Goal: Navigation & Orientation: Find specific page/section

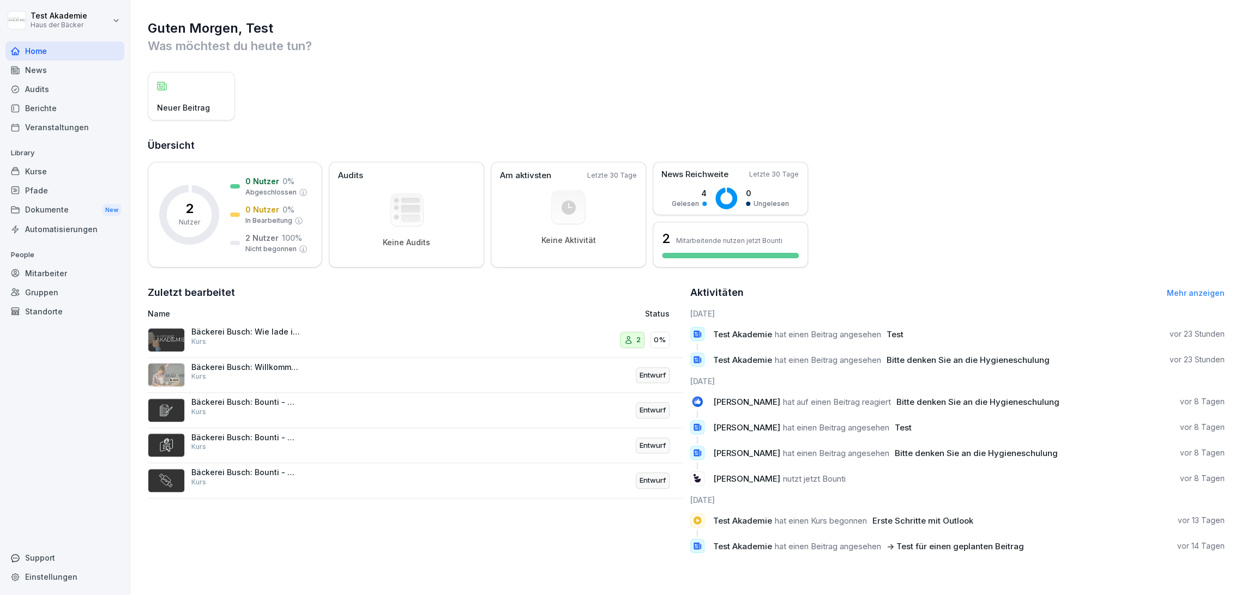
click at [80, 177] on div "Kurse" at bounding box center [64, 171] width 119 height 19
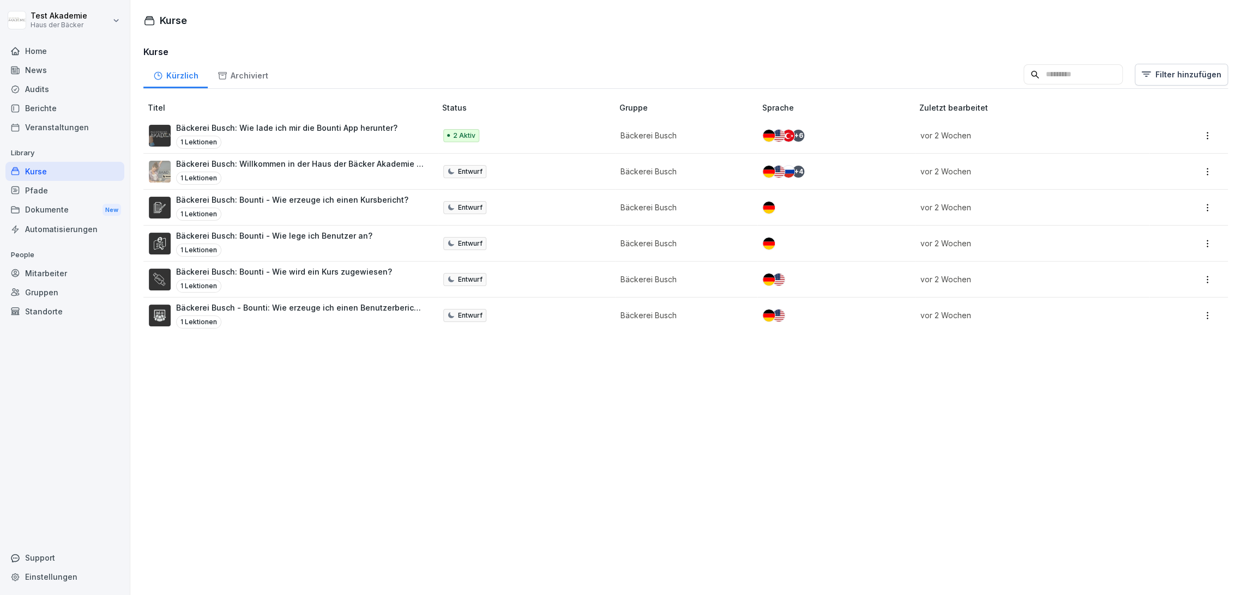
click at [79, 191] on div "Pfade" at bounding box center [64, 190] width 119 height 19
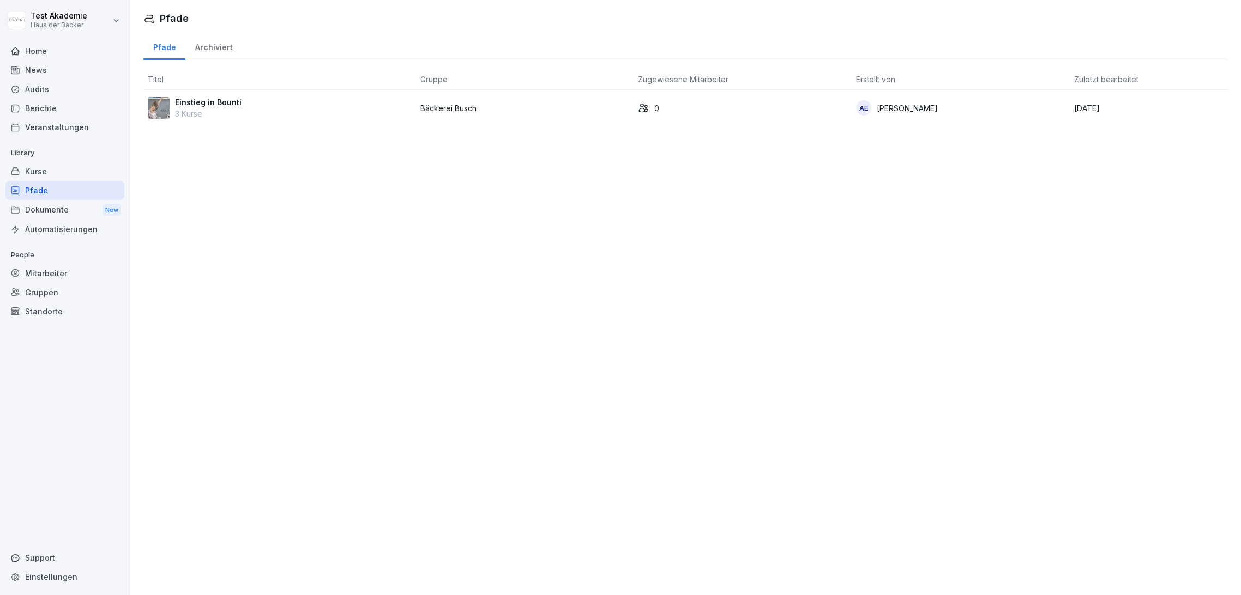
click at [223, 41] on div "Archiviert" at bounding box center [213, 46] width 57 height 28
click at [166, 51] on div "Pfade" at bounding box center [164, 46] width 42 height 28
click at [60, 54] on div "Home" at bounding box center [64, 50] width 119 height 19
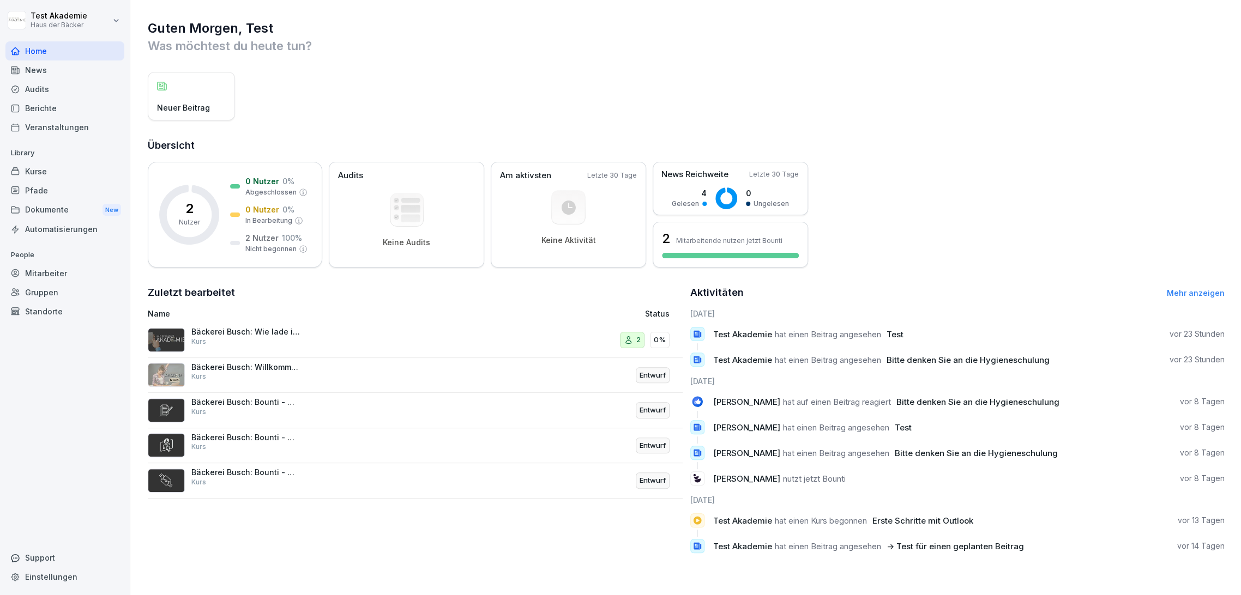
click at [61, 70] on div "News" at bounding box center [64, 70] width 119 height 19
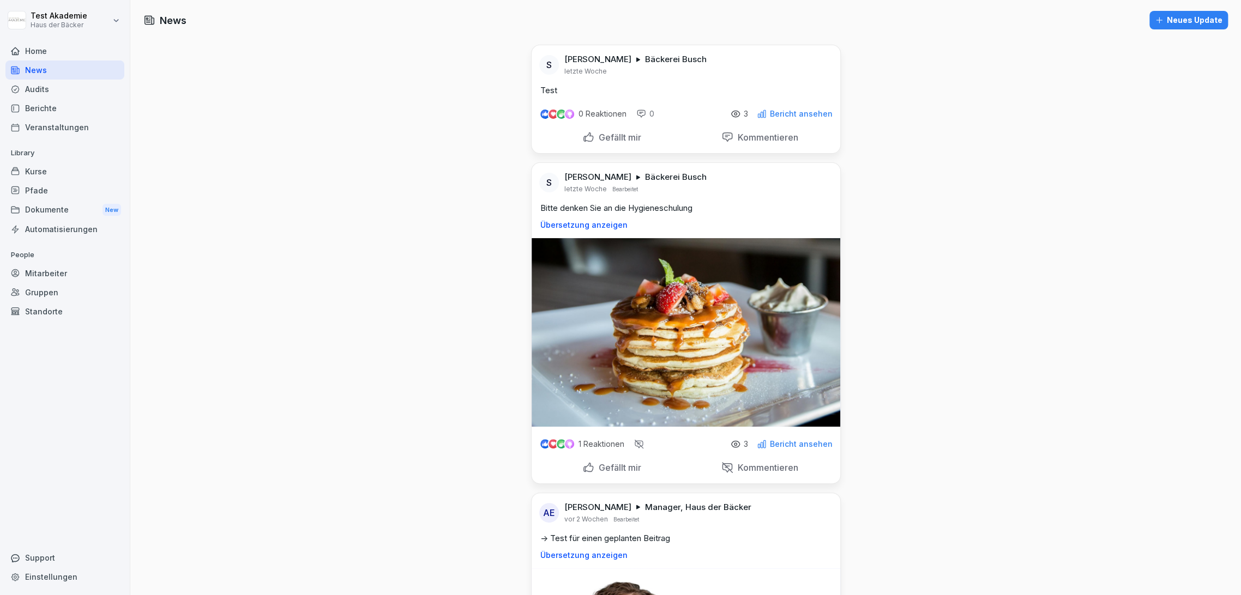
click at [63, 99] on link "Berichte" at bounding box center [64, 108] width 119 height 19
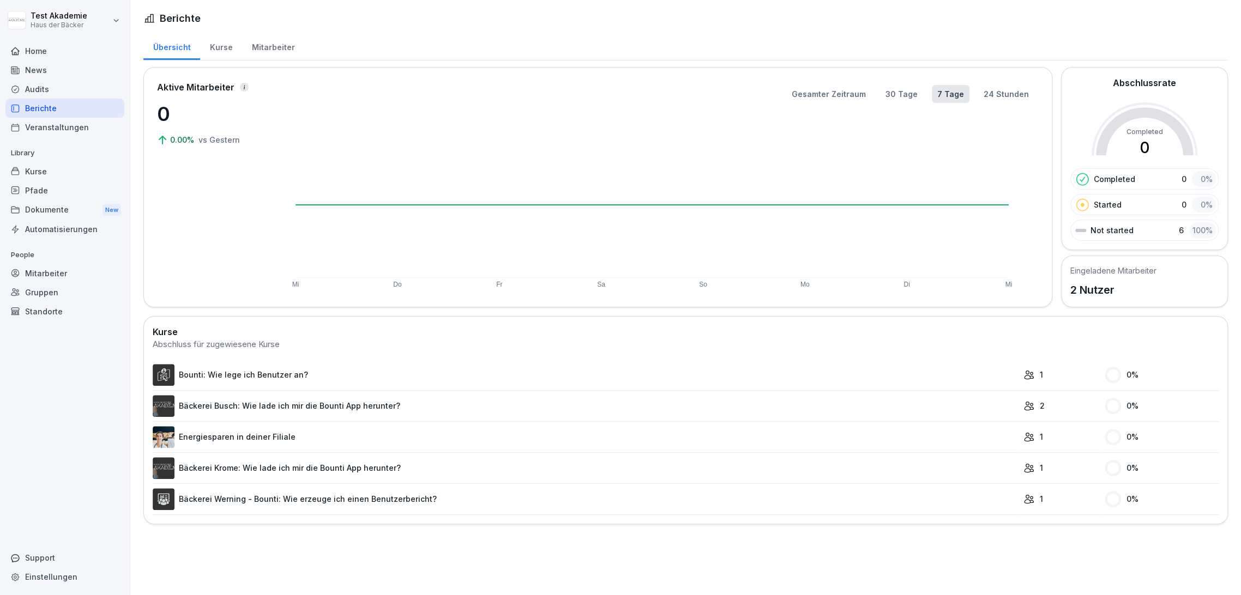
click at [63, 108] on div "Berichte" at bounding box center [64, 108] width 119 height 19
click at [61, 116] on div "Berichte" at bounding box center [64, 108] width 119 height 19
click at [62, 129] on div "Veranstaltungen" at bounding box center [64, 127] width 119 height 19
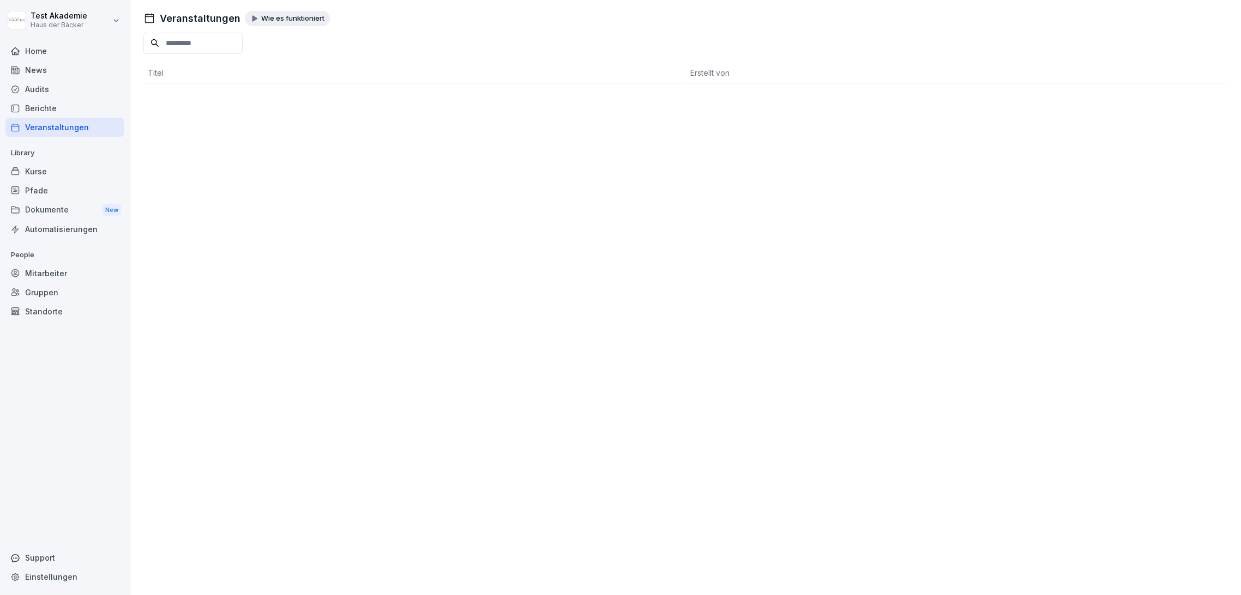
click at [46, 58] on div "Home" at bounding box center [64, 50] width 119 height 19
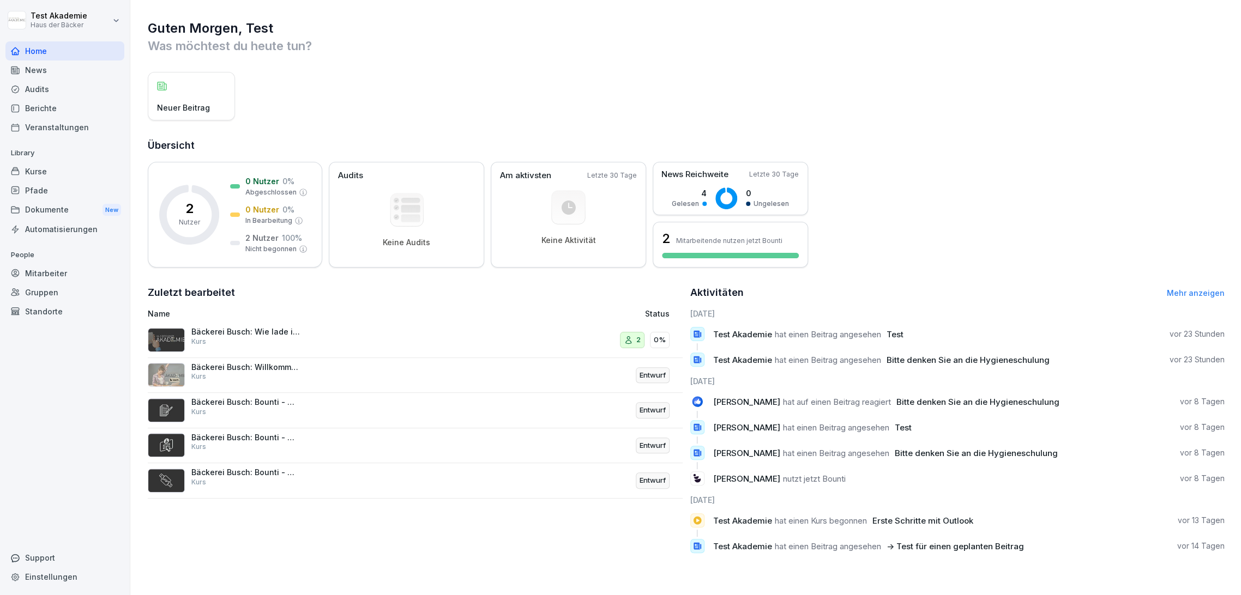
click at [77, 20] on html "Test Akademie Haus der Bäcker Home News Audits Berichte Veranstaltungen Library…" at bounding box center [620, 297] width 1241 height 595
click at [87, 71] on div "Abmelden" at bounding box center [70, 69] width 108 height 20
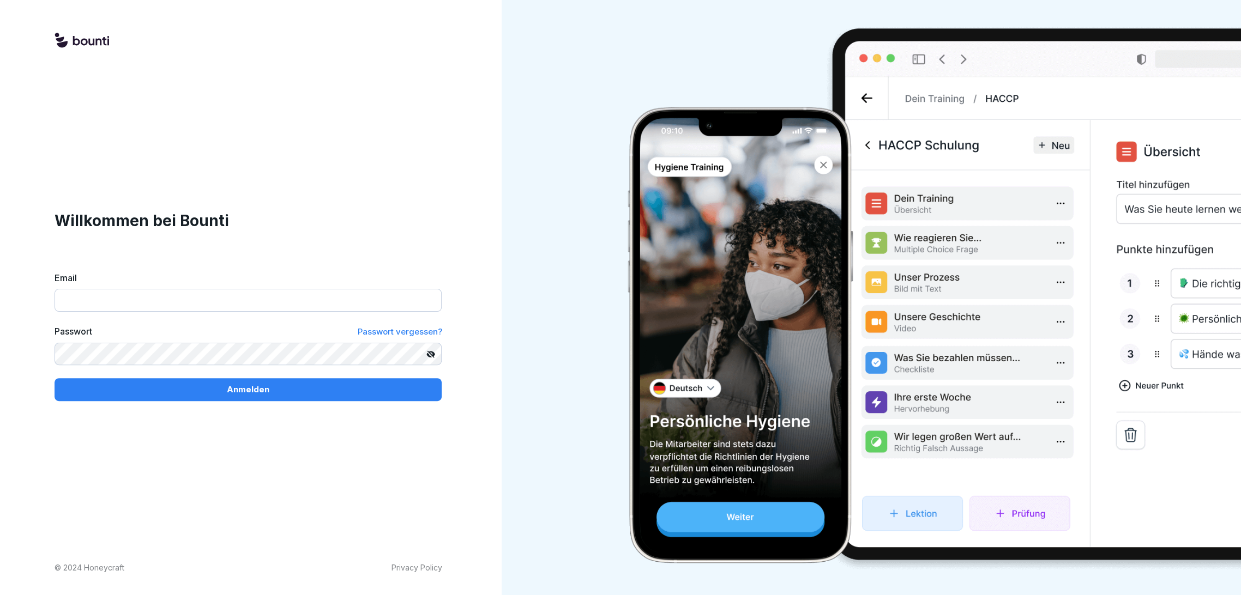
click at [115, 301] on input "Email" at bounding box center [248, 300] width 387 height 23
type input "**********"
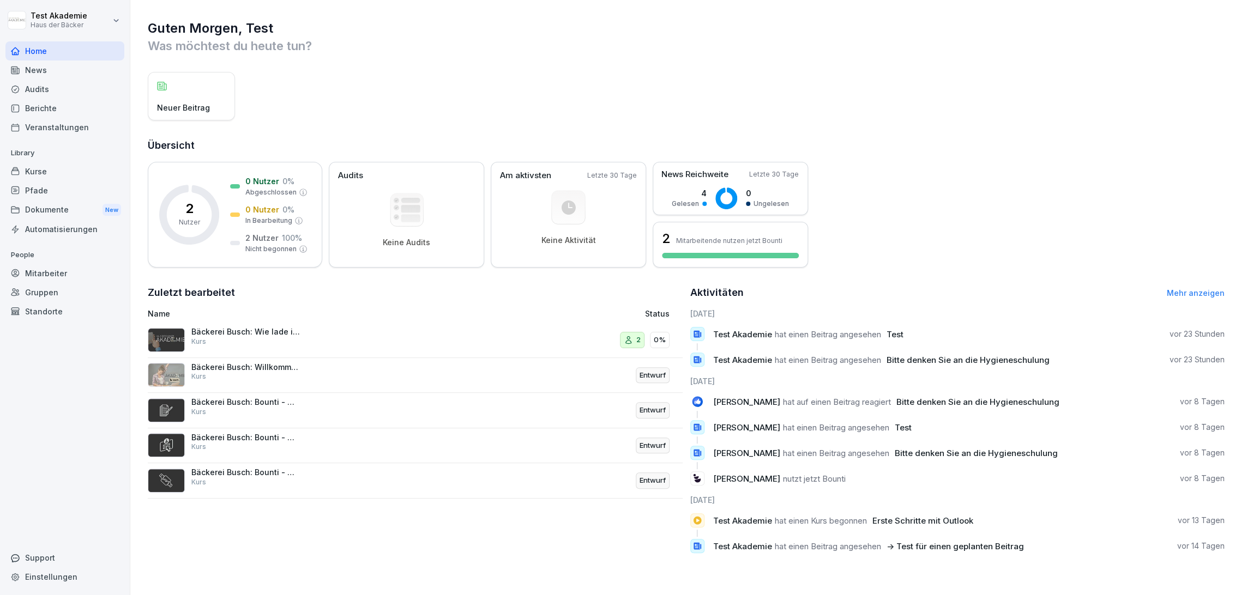
click at [44, 267] on div "Mitarbeiter" at bounding box center [64, 273] width 119 height 19
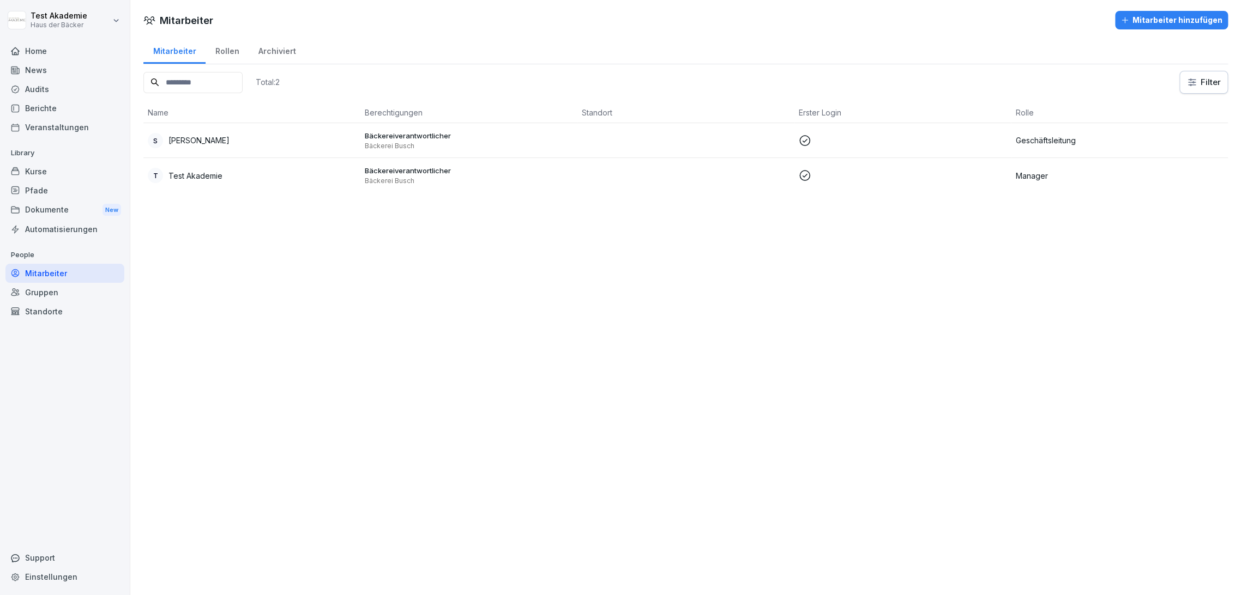
click at [48, 293] on div "Gruppen" at bounding box center [64, 292] width 119 height 19
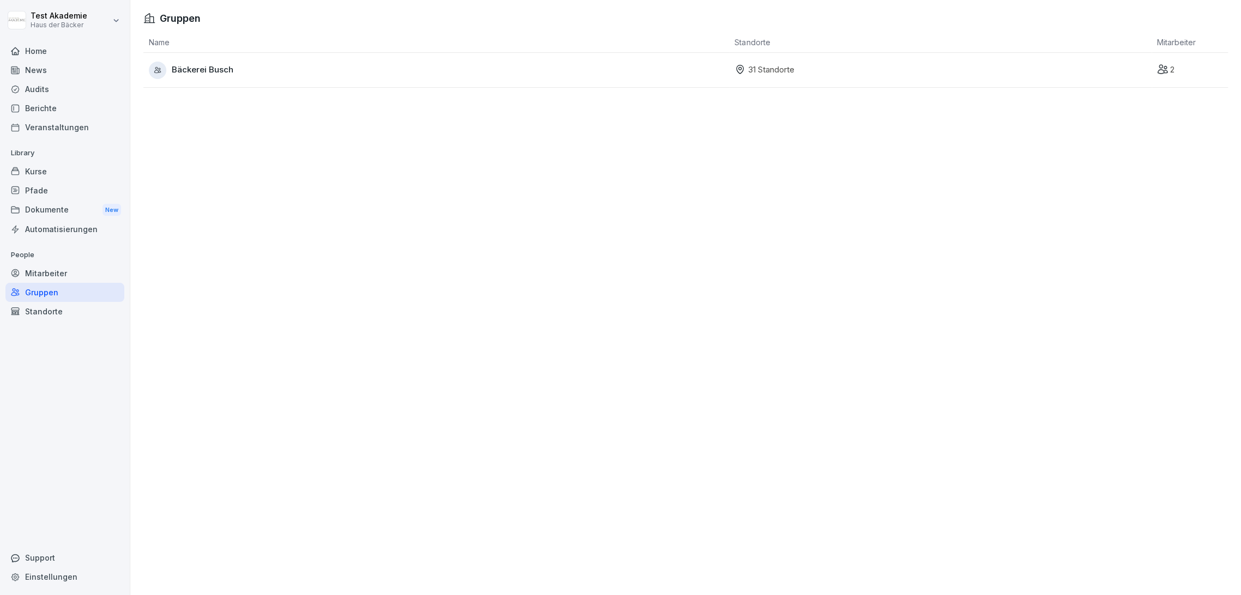
click at [51, 318] on div "Standorte" at bounding box center [64, 311] width 119 height 19
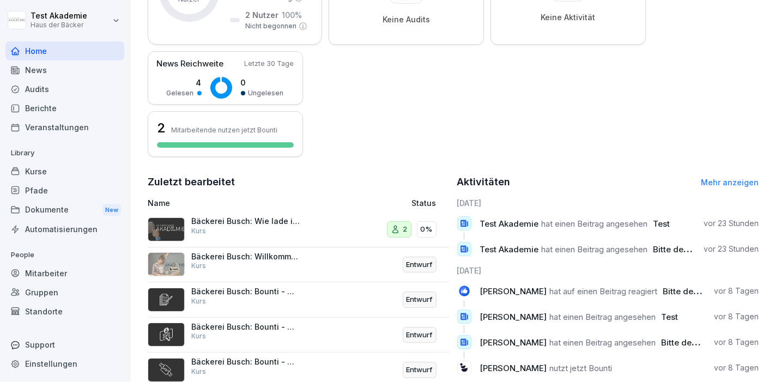
scroll to position [242, 0]
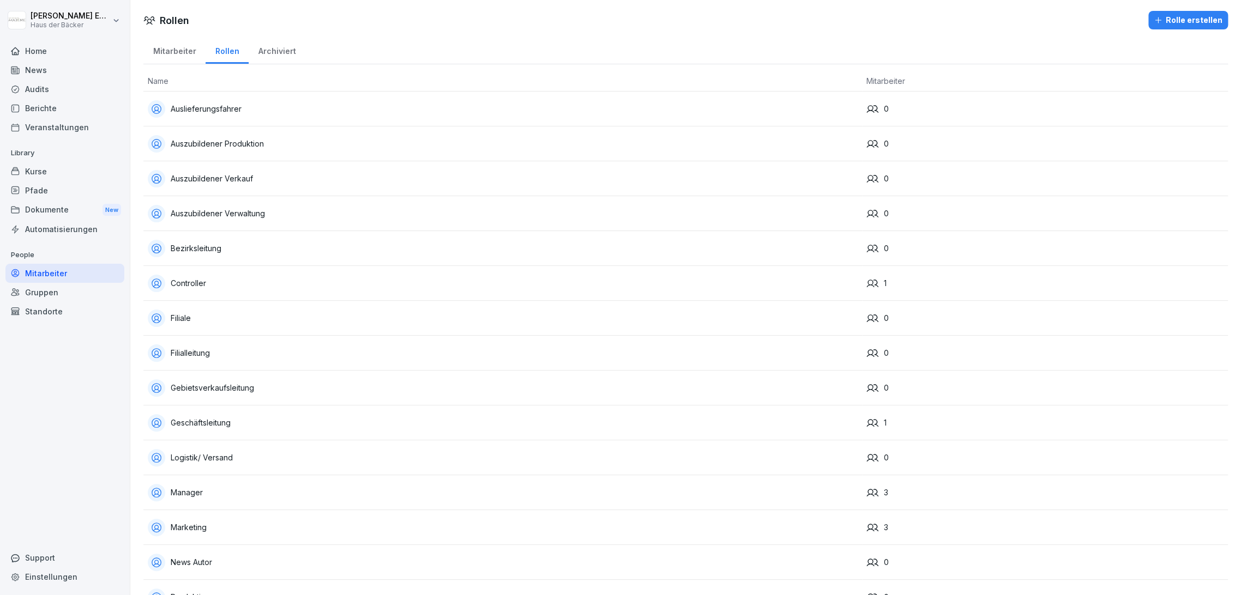
click at [86, 302] on div "Standorte" at bounding box center [64, 311] width 119 height 19
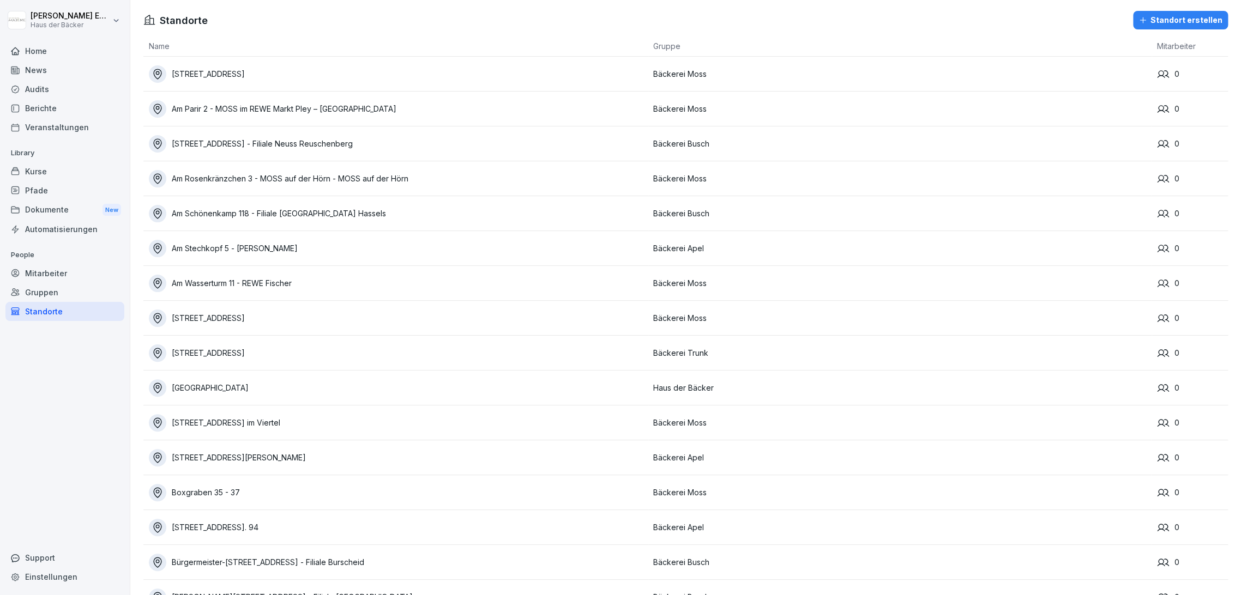
click at [82, 283] on div "Gruppen" at bounding box center [64, 292] width 119 height 19
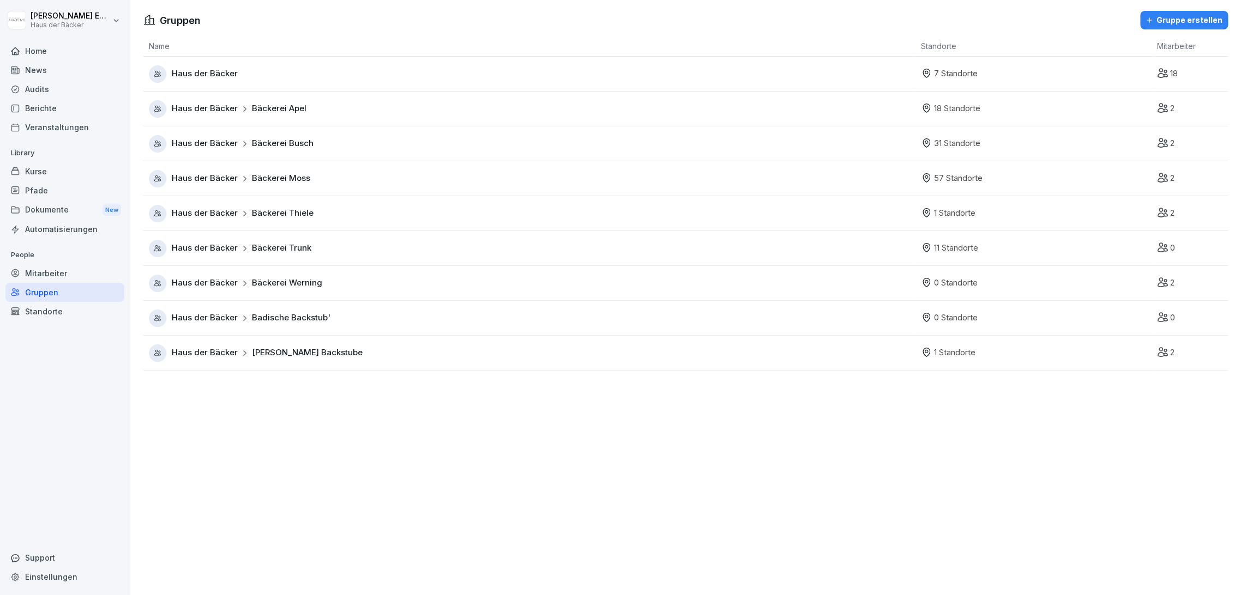
click at [81, 310] on div "Standorte" at bounding box center [64, 311] width 119 height 19
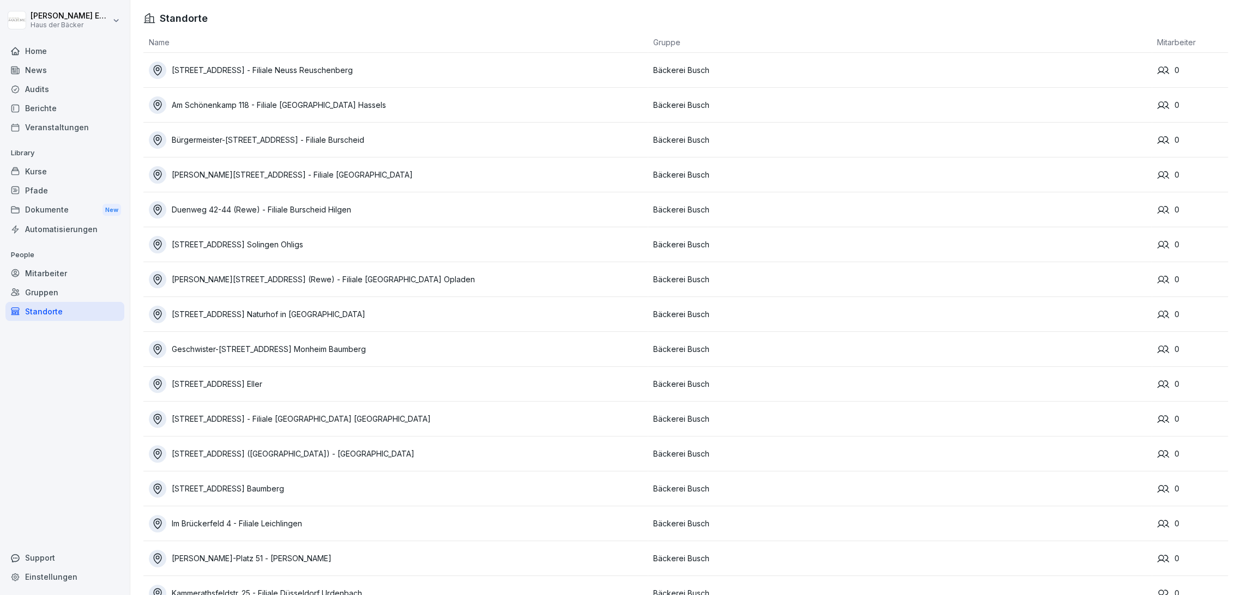
click at [76, 275] on div "Mitarbeiter" at bounding box center [64, 273] width 119 height 19
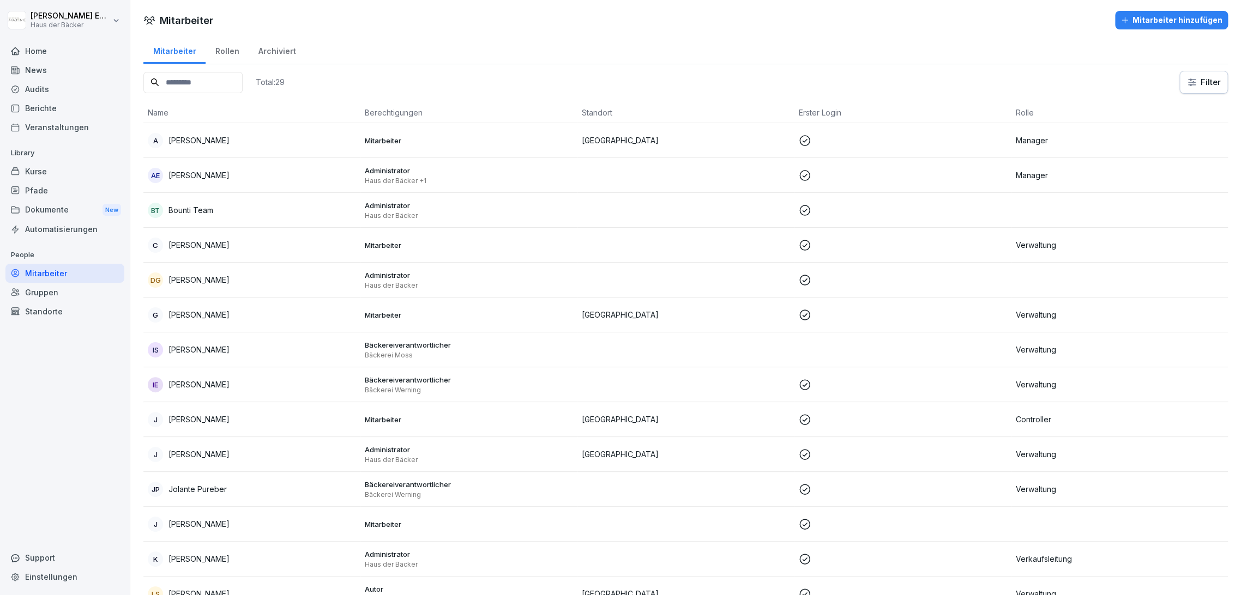
click at [76, 292] on div "Gruppen" at bounding box center [64, 292] width 119 height 19
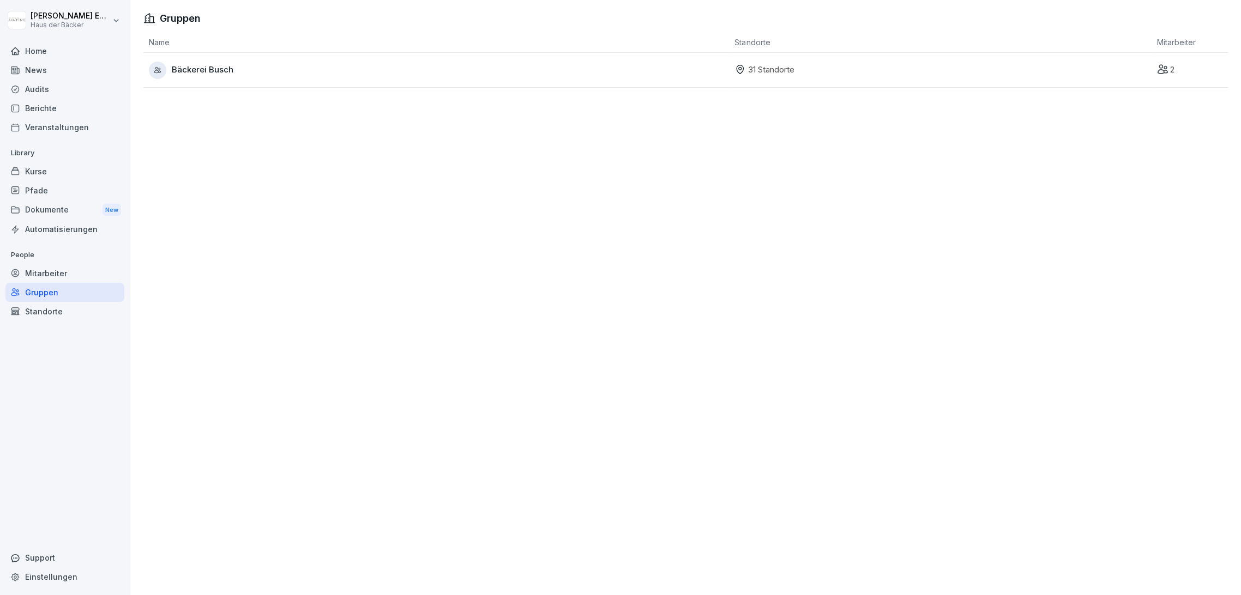
click at [188, 73] on span "Bäckerei Busch" at bounding box center [203, 70] width 62 height 13
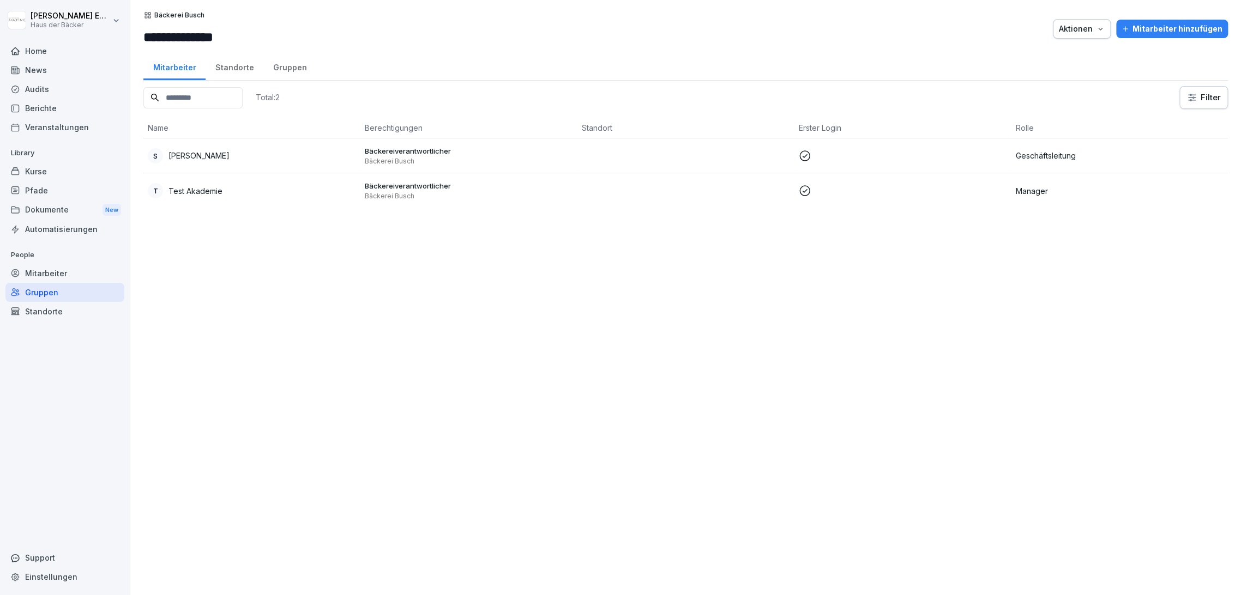
click at [227, 69] on div "Standorte" at bounding box center [235, 66] width 58 height 28
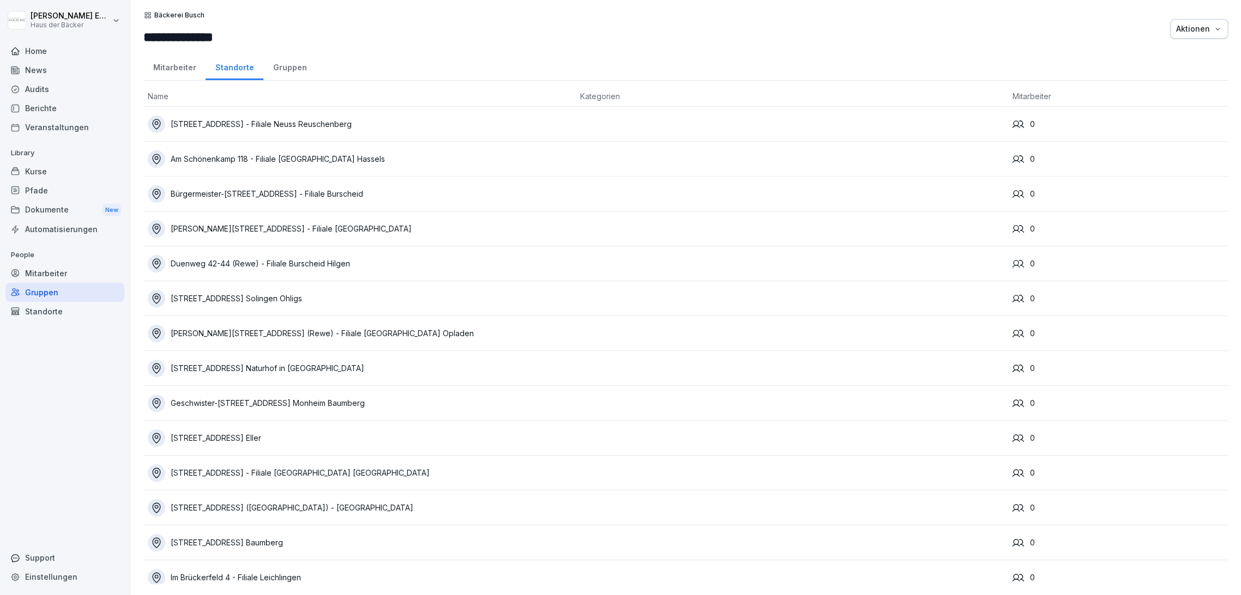
click at [198, 71] on div "Mitarbeiter" at bounding box center [174, 66] width 62 height 28
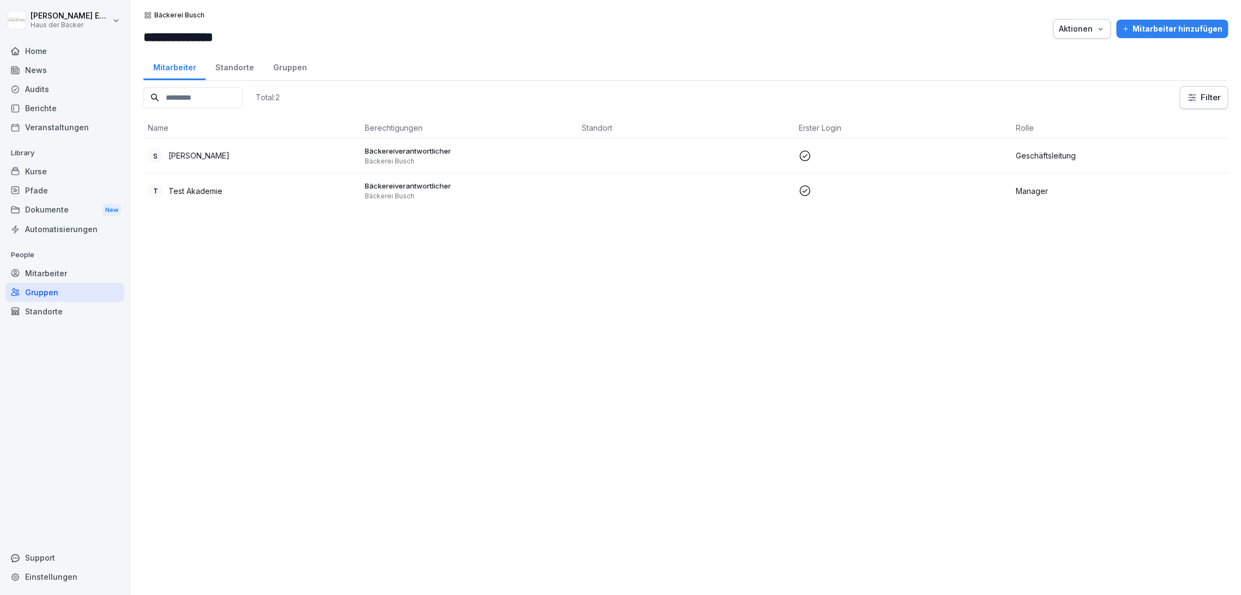
click at [214, 71] on div "Standorte" at bounding box center [235, 66] width 58 height 28
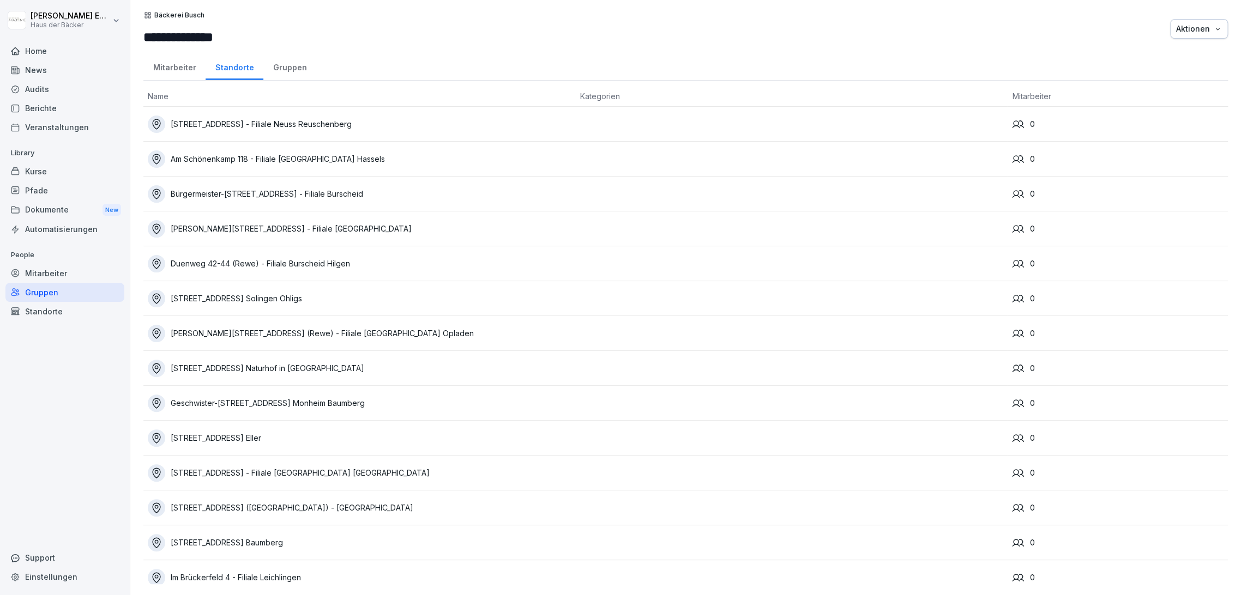
click at [1176, 34] on div "Aktionen" at bounding box center [1199, 29] width 46 height 12
click at [777, 39] on html "**********" at bounding box center [620, 297] width 1241 height 595
click at [174, 75] on div "Mitarbeiter" at bounding box center [174, 66] width 62 height 28
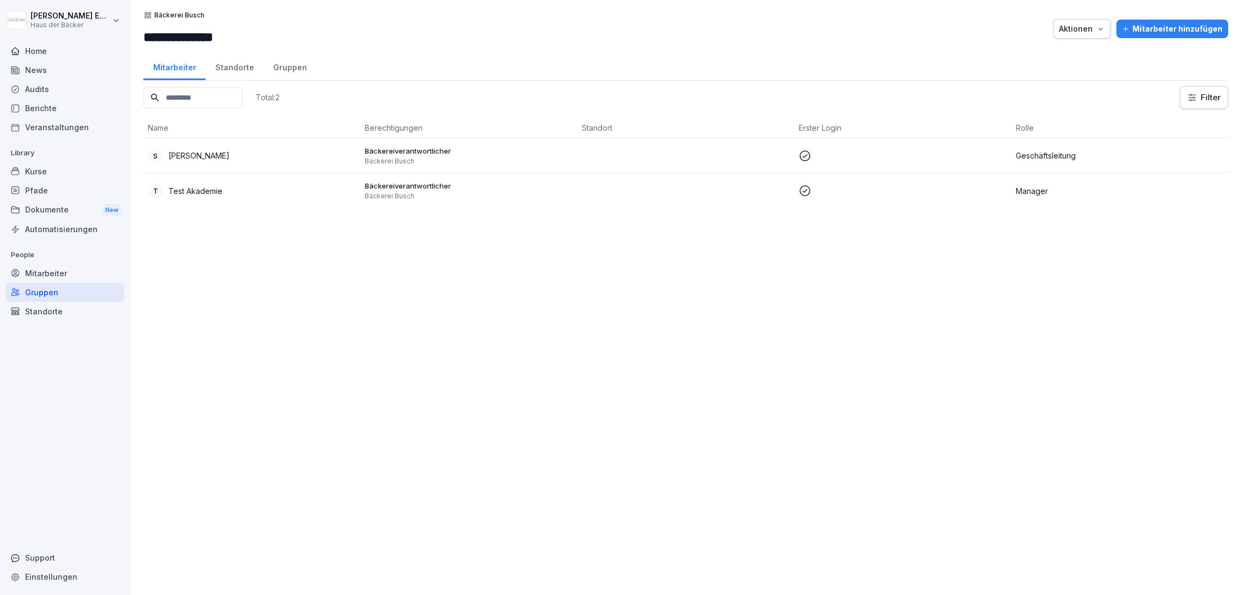
click at [32, 23] on html "**********" at bounding box center [620, 297] width 1241 height 595
click at [38, 124] on html "**********" at bounding box center [620, 297] width 1241 height 595
click at [49, 52] on div "Home" at bounding box center [64, 50] width 119 height 19
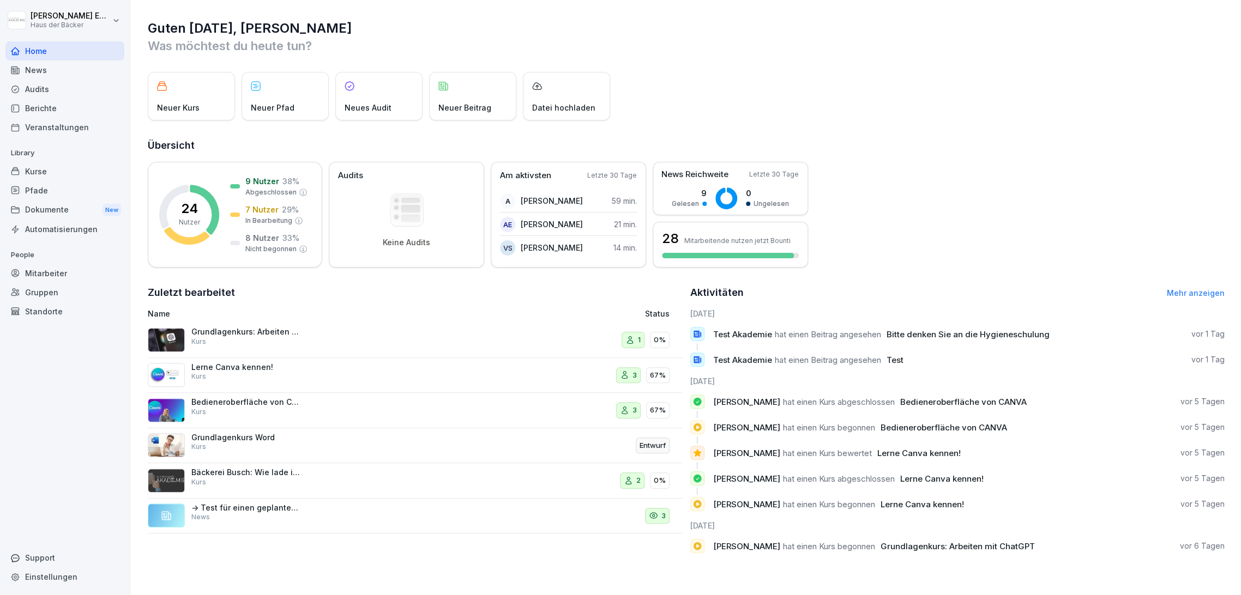
click at [54, 287] on div "Gruppen" at bounding box center [64, 292] width 119 height 19
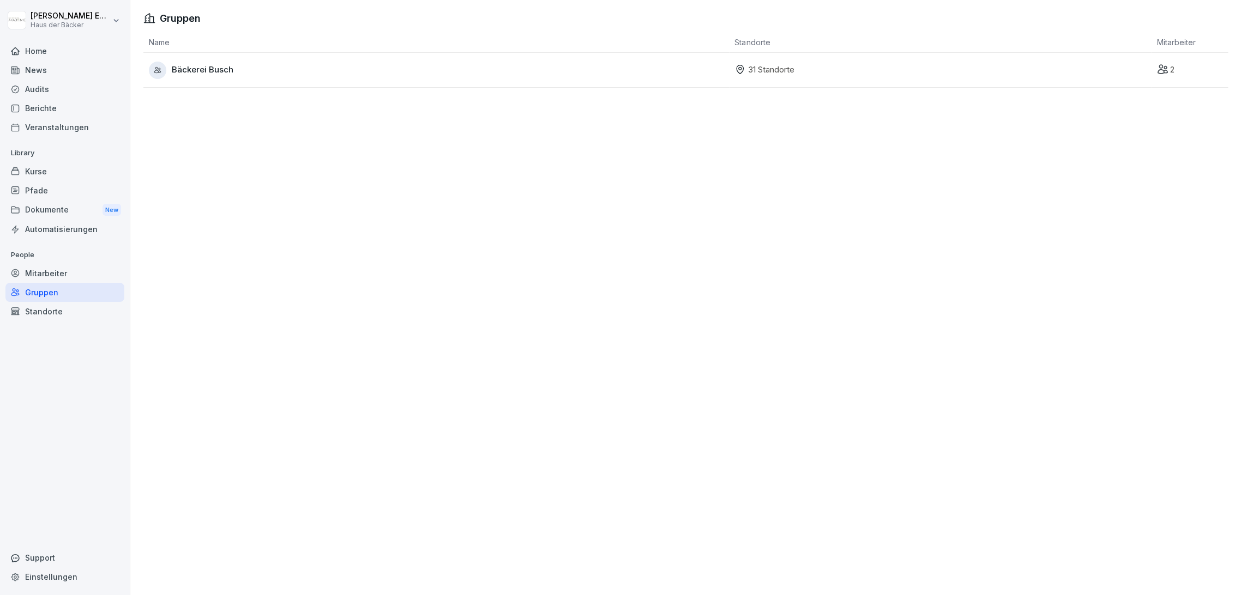
click at [75, 274] on div "Mitarbeiter" at bounding box center [64, 273] width 119 height 19
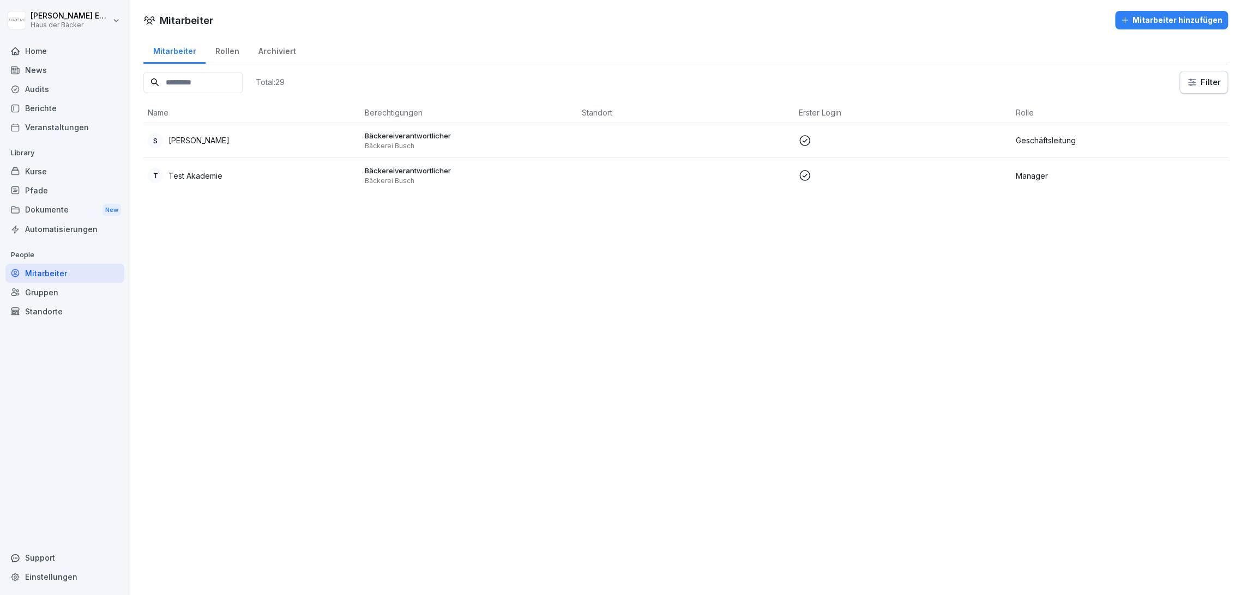
click at [77, 294] on div "Gruppen" at bounding box center [64, 292] width 119 height 19
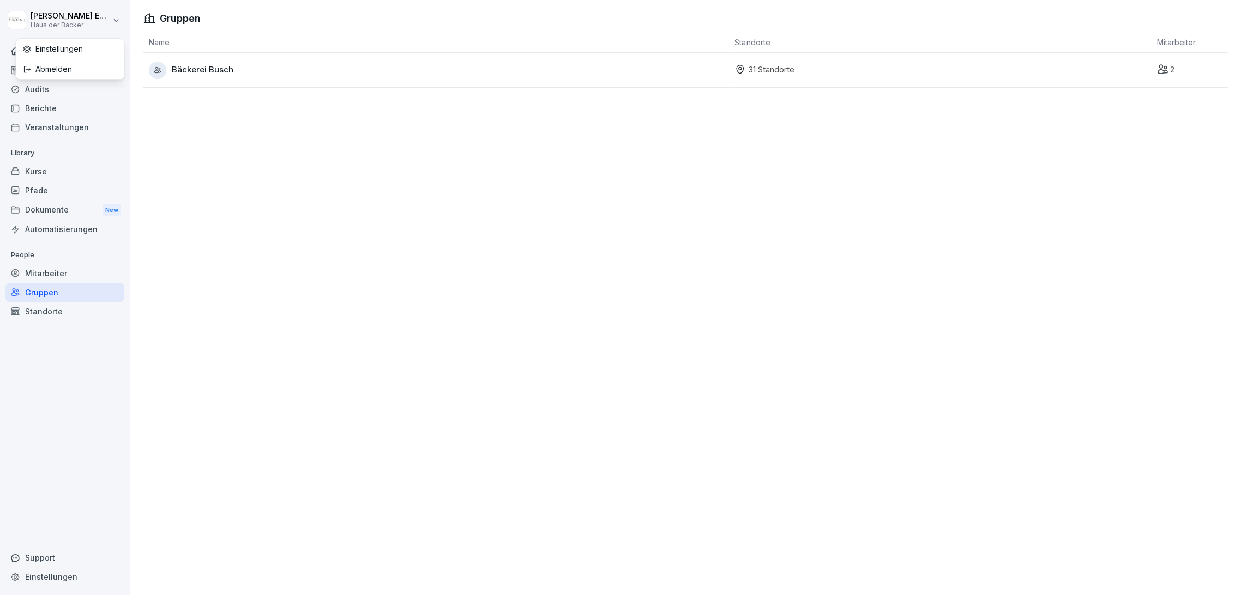
click at [104, 12] on html "Anna-Lea Ehlerding Haus der Bäcker Home News Audits Berichte Veranstaltungen Li…" at bounding box center [620, 297] width 1241 height 595
click at [92, 16] on html "Anna-Lea Ehlerding Haus der Bäcker Home News Audits Berichte Veranstaltungen Li…" at bounding box center [620, 297] width 1241 height 595
click at [42, 264] on div "Mitarbeiter" at bounding box center [64, 273] width 119 height 19
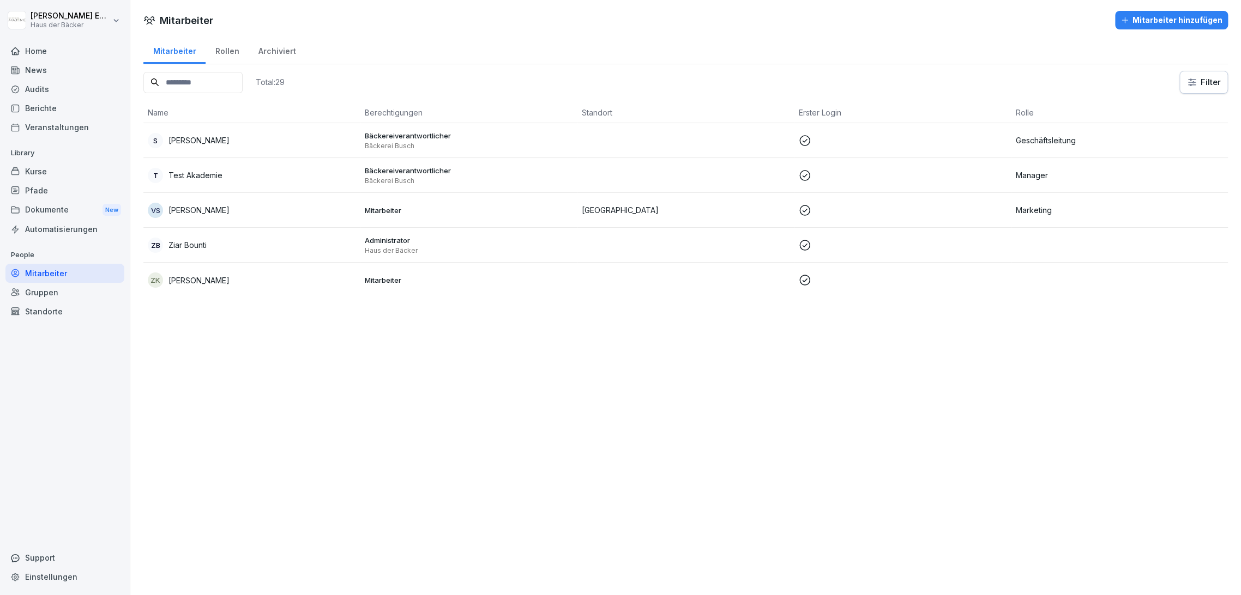
click at [43, 293] on div "Gruppen" at bounding box center [64, 292] width 119 height 19
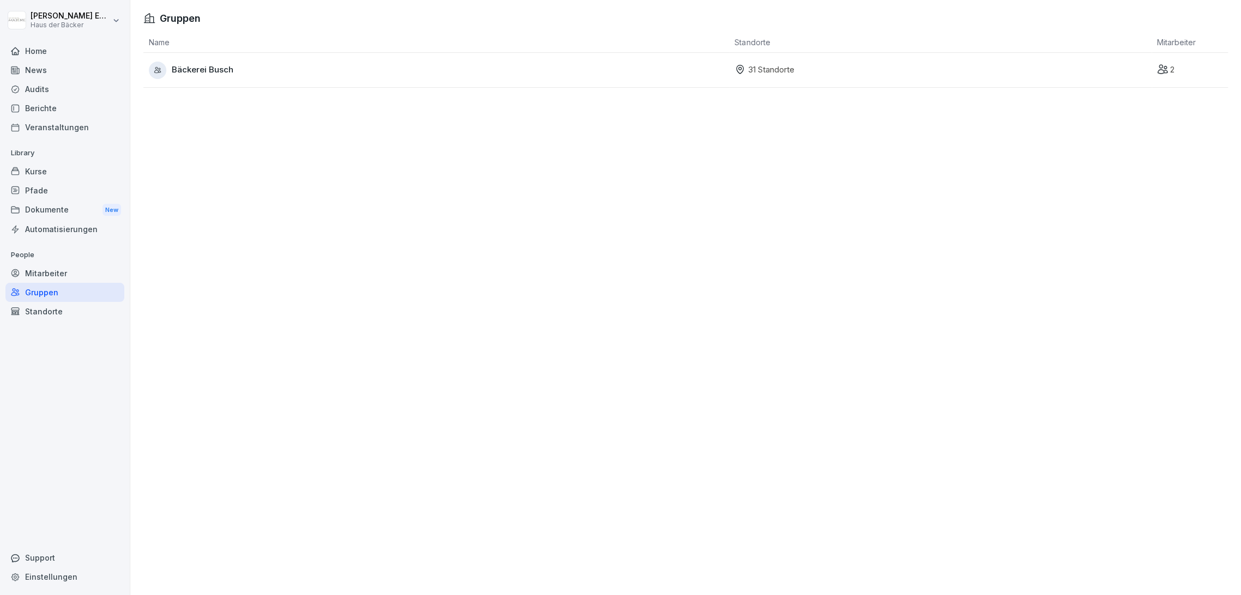
click at [43, 279] on div "Mitarbeiter" at bounding box center [64, 273] width 119 height 19
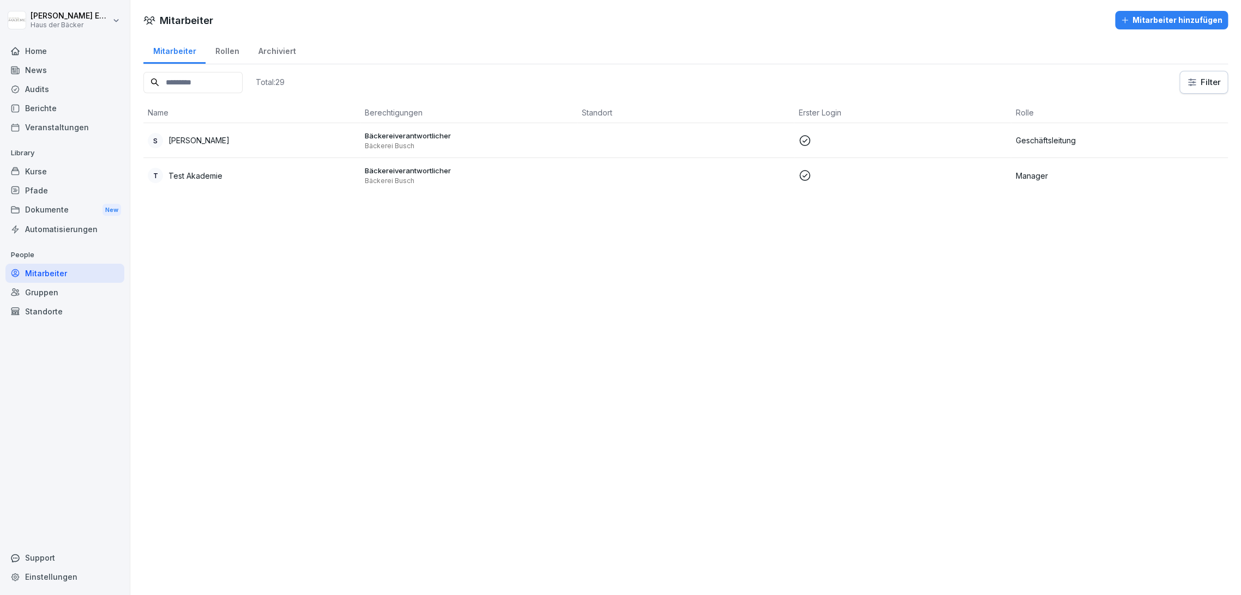
click at [49, 230] on div "Automatisierungen" at bounding box center [64, 229] width 119 height 19
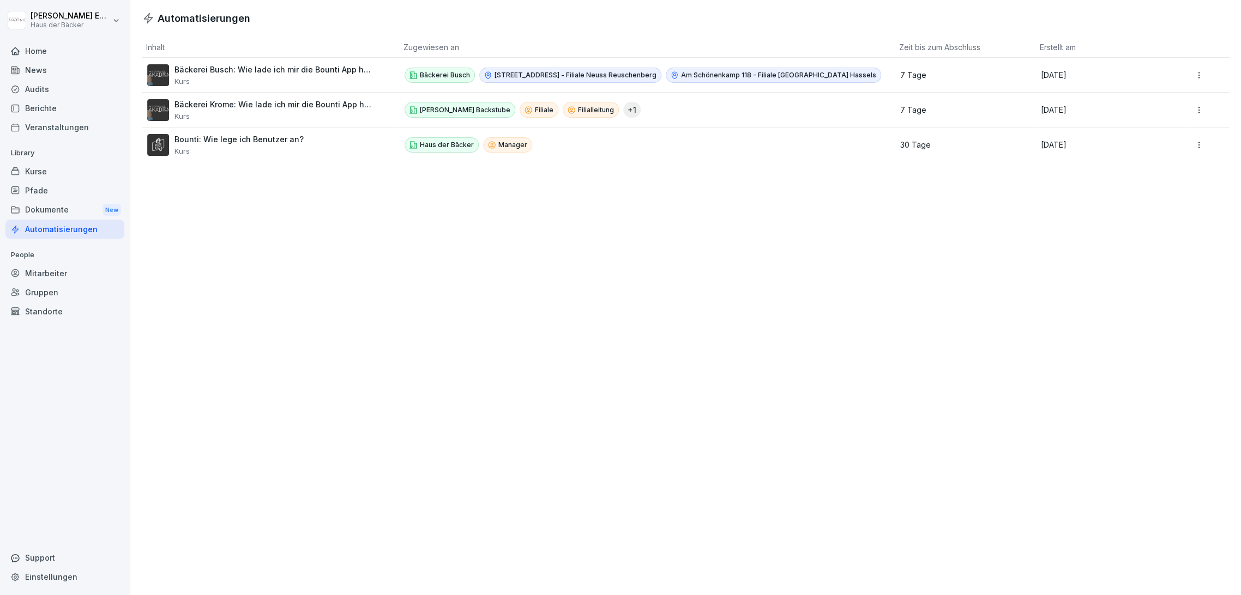
click at [61, 24] on html "Anna-Lea Ehlerding Haus der Bäcker Home News Audits Berichte Veranstaltungen Li…" at bounding box center [620, 297] width 1241 height 595
click at [66, 21] on html "Anna-Lea Ehlerding Haus der Bäcker Home News Audits Berichte Veranstaltungen Li…" at bounding box center [620, 297] width 1241 height 595
click at [92, 21] on html "Anna-Lea Ehlerding Haus der Bäcker Home News Audits Berichte Veranstaltungen Li…" at bounding box center [620, 297] width 1241 height 595
click at [96, 73] on div "Abmelden" at bounding box center [70, 69] width 108 height 20
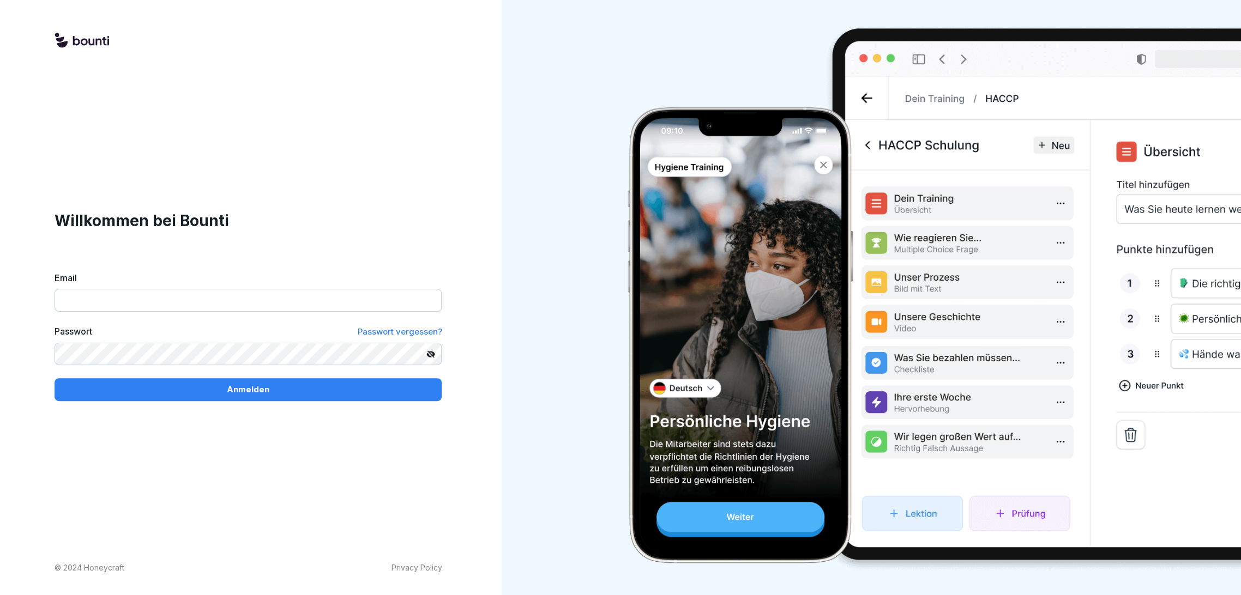
click at [126, 311] on input "Email" at bounding box center [248, 300] width 387 height 23
paste input "**********"
type input "**********"
click at [332, 269] on div "**********" at bounding box center [248, 305] width 387 height 192
click at [185, 335] on div "Passwort Passwort vergessen?" at bounding box center [248, 332] width 387 height 14
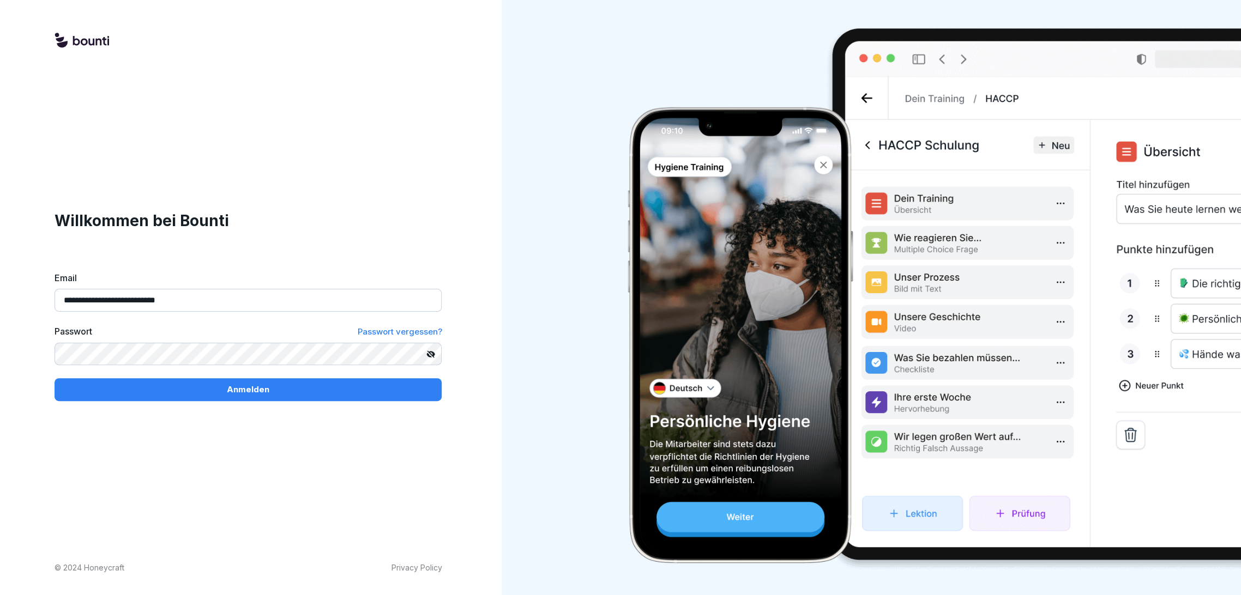
click at [313, 397] on button "Anmelden" at bounding box center [248, 389] width 387 height 23
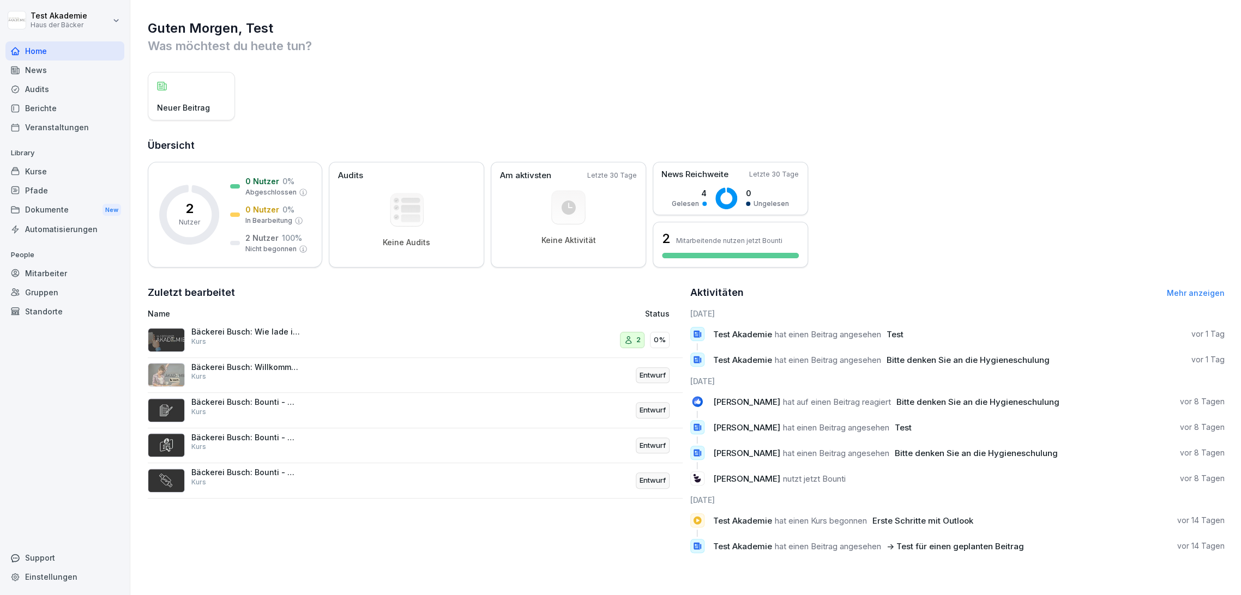
click at [64, 174] on div "Kurse" at bounding box center [64, 171] width 119 height 19
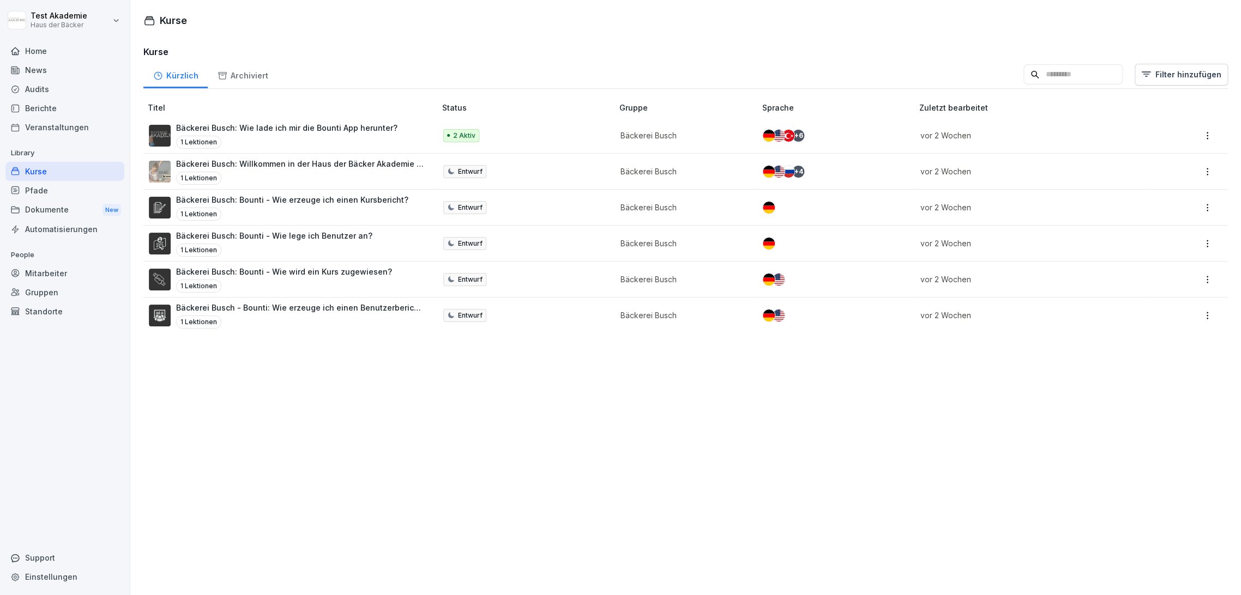
click at [79, 173] on div "Kurse" at bounding box center [64, 171] width 119 height 19
click at [87, 25] on html "Test Akademie Haus der Bäcker Home News Audits Berichte Veranstaltungen Library…" at bounding box center [620, 297] width 1241 height 595
click at [102, 15] on html "Test Akademie Haus der Bäcker Home News Audits Berichte Veranstaltungen Library…" at bounding box center [620, 297] width 1241 height 595
click at [94, 44] on div "Home" at bounding box center [64, 50] width 119 height 19
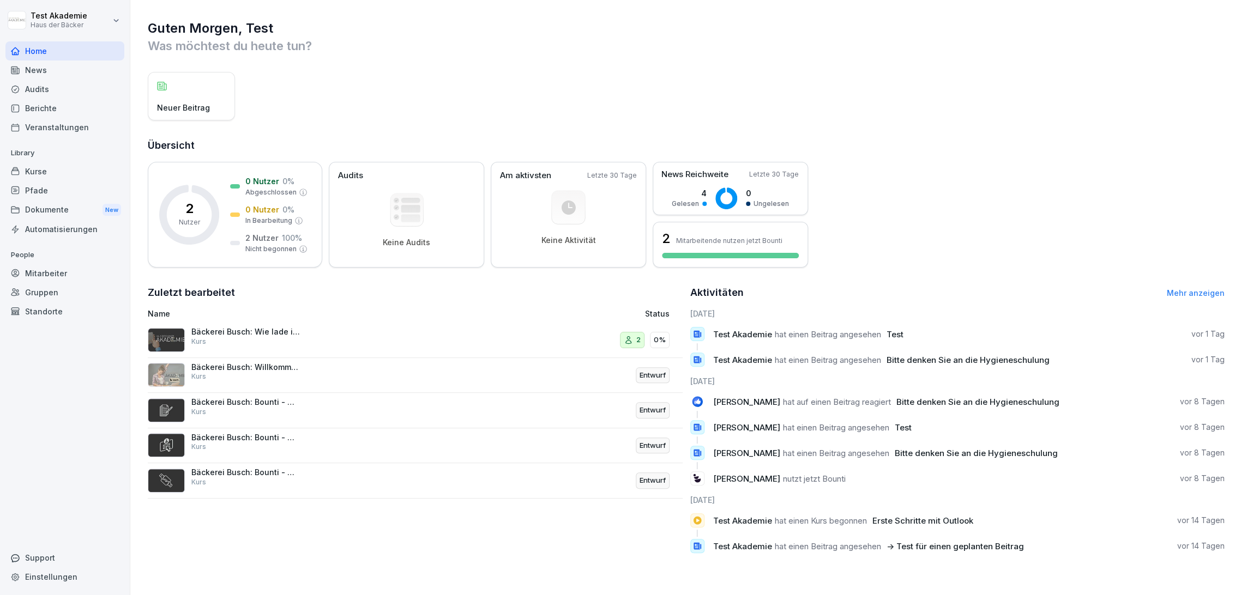
click at [94, 73] on div "News" at bounding box center [64, 70] width 119 height 19
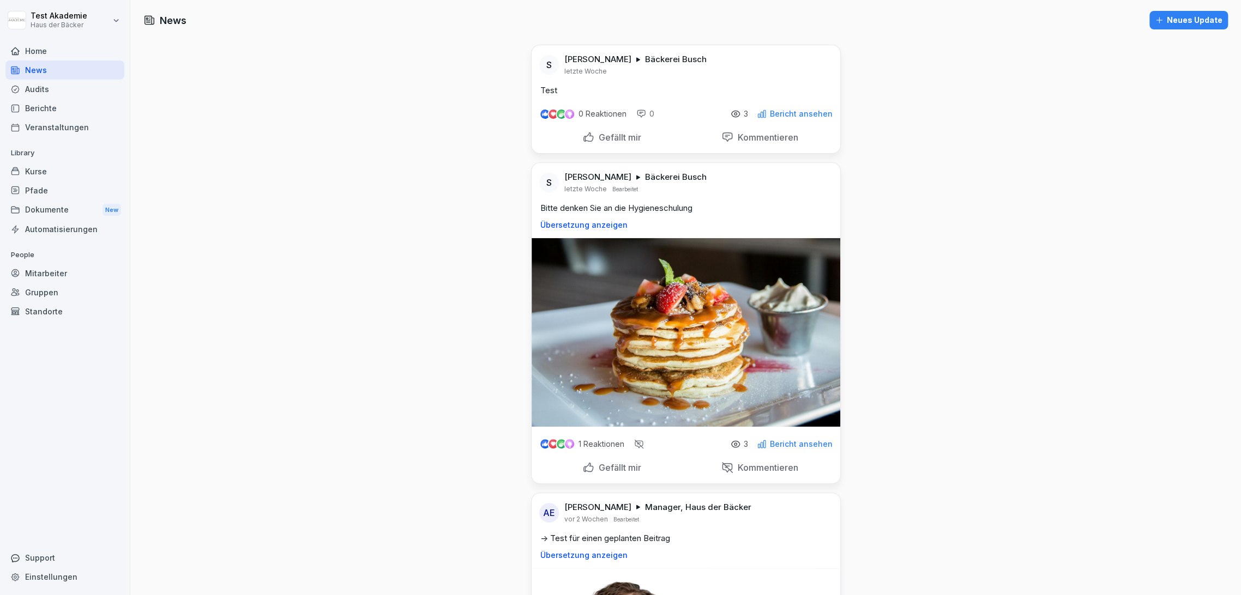
click at [93, 55] on div "Home" at bounding box center [64, 50] width 119 height 19
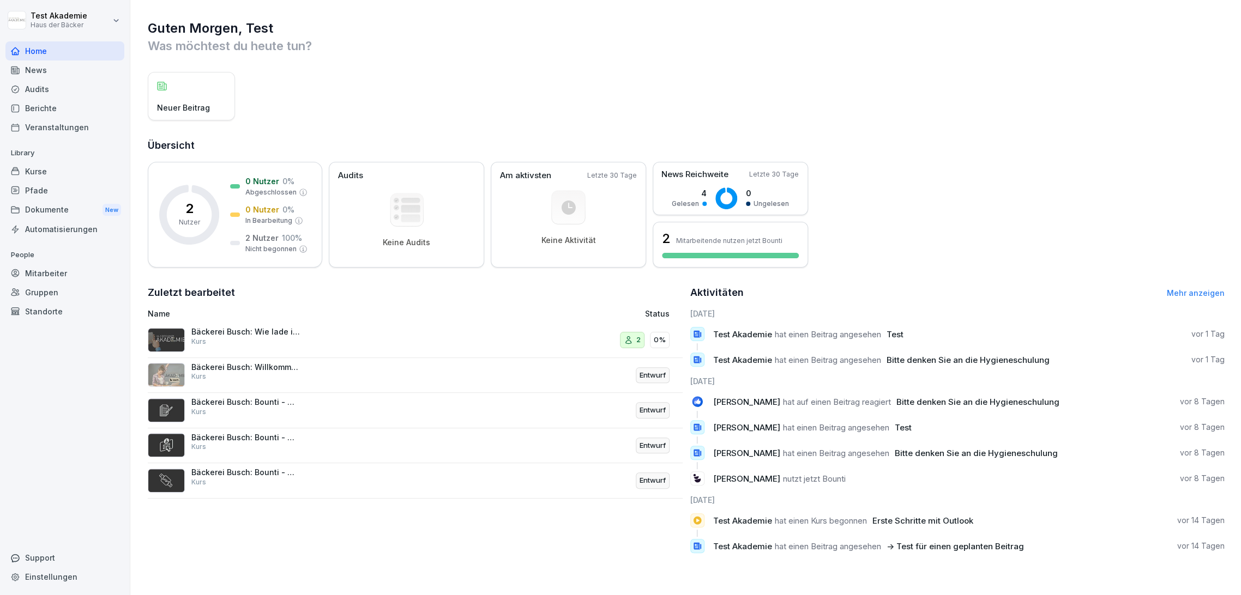
click at [94, 21] on html "Test Akademie Haus der Bäcker Home News Audits Berichte Veranstaltungen Library…" at bounding box center [620, 297] width 1241 height 595
click at [94, 69] on div "Abmelden" at bounding box center [70, 69] width 108 height 20
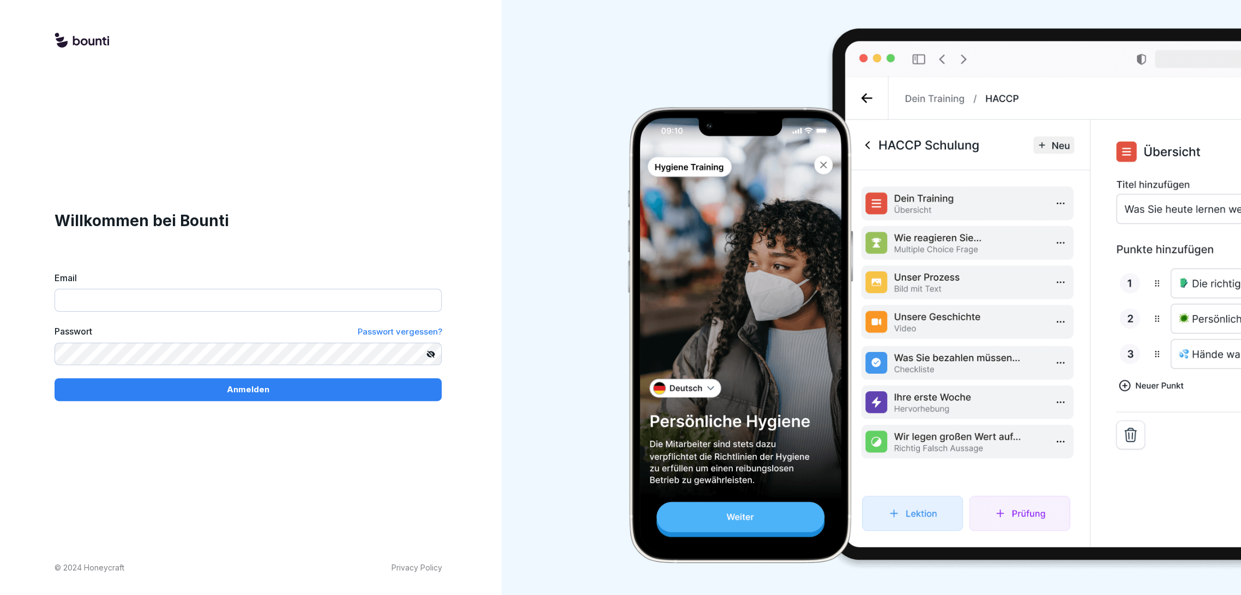
click at [83, 299] on input "Email" at bounding box center [248, 300] width 387 height 23
paste input "**********"
type input "**********"
click at [231, 380] on button "Anmelden" at bounding box center [248, 389] width 387 height 23
